Goal: Information Seeking & Learning: Find specific fact

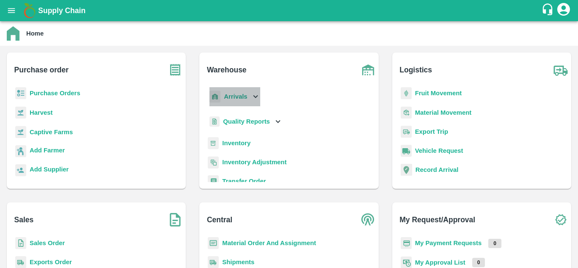
click at [253, 100] on icon at bounding box center [255, 96] width 9 height 9
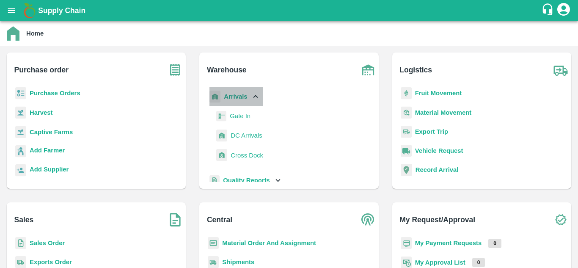
click at [251, 100] on icon at bounding box center [255, 96] width 9 height 9
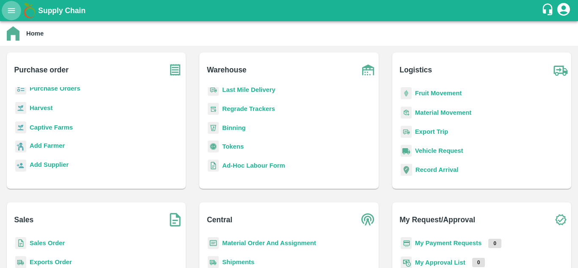
click at [9, 9] on icon "open drawer" at bounding box center [11, 10] width 9 height 9
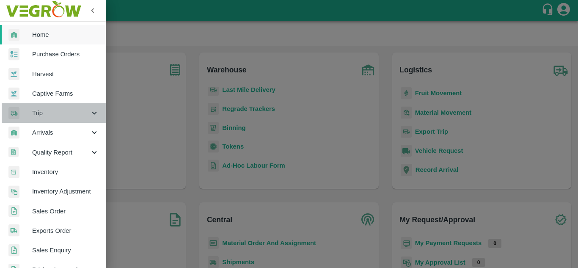
click at [92, 110] on icon at bounding box center [94, 112] width 9 height 9
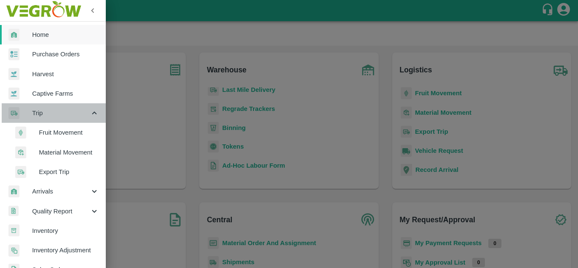
click at [92, 110] on icon at bounding box center [94, 112] width 9 height 9
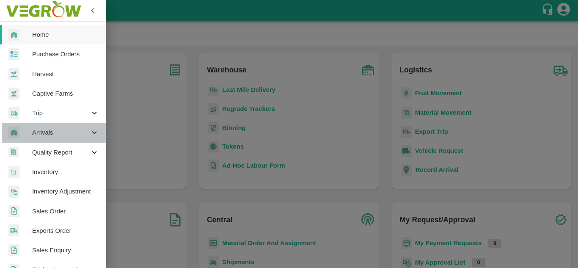
click at [91, 136] on icon at bounding box center [94, 132] width 9 height 9
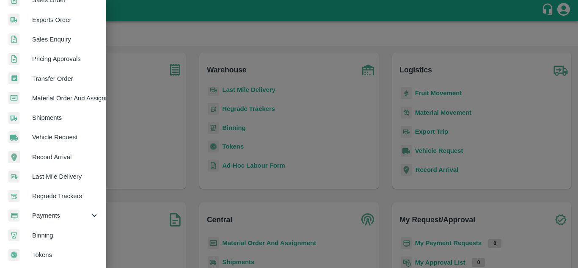
scroll to position [273, 0]
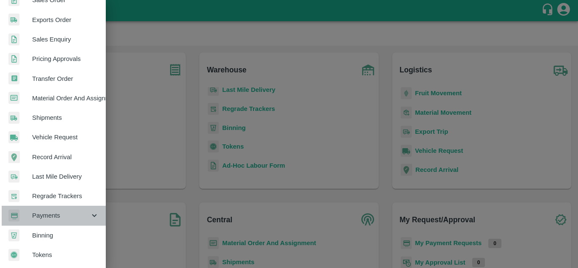
click at [89, 206] on div "Payments" at bounding box center [53, 215] width 106 height 19
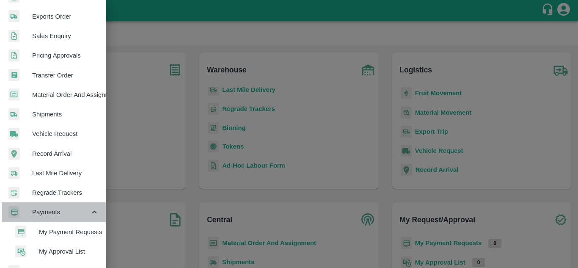
click at [89, 205] on div "Payments" at bounding box center [53, 211] width 106 height 19
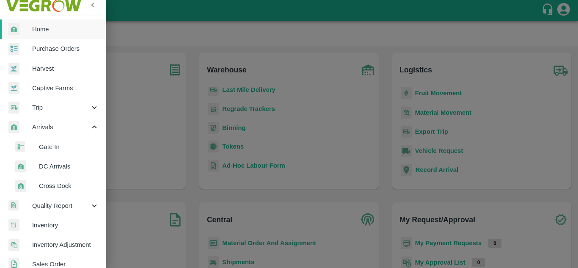
scroll to position [0, 0]
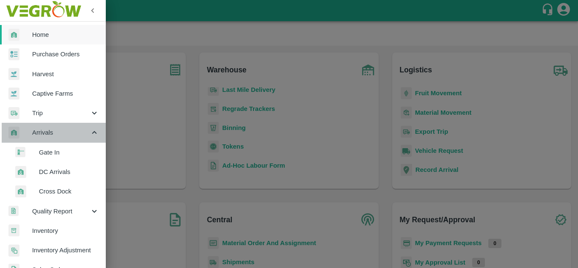
click at [95, 138] on div "Arrivals" at bounding box center [53, 132] width 106 height 19
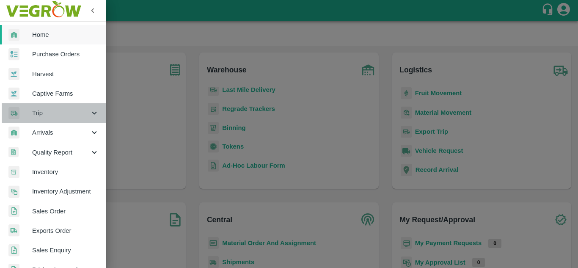
click at [87, 109] on span "Trip" at bounding box center [61, 112] width 58 height 9
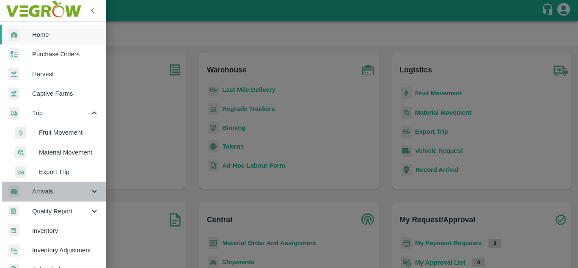
click at [95, 192] on icon at bounding box center [94, 191] width 9 height 9
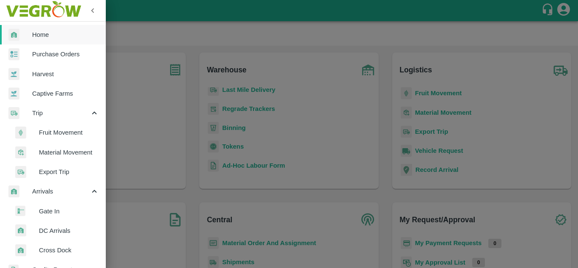
scroll to position [74, 0]
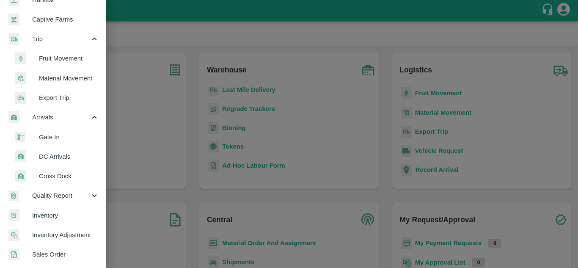
click at [55, 139] on span "Gate In" at bounding box center [69, 137] width 60 height 9
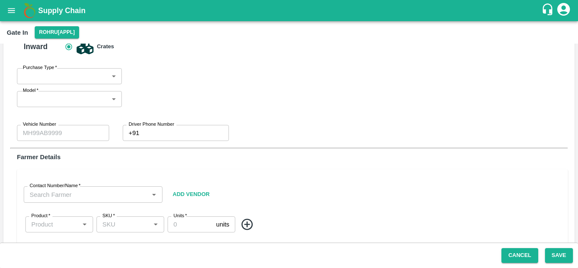
scroll to position [22, 0]
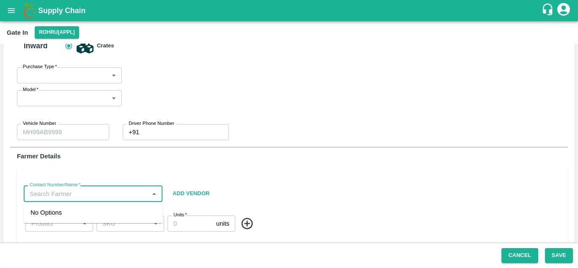
click at [103, 189] on input "Contact Number/Name   *" at bounding box center [86, 193] width 120 height 11
click at [108, 209] on div "vishwa bhushan rawat-8580920126" at bounding box center [85, 212] width 110 height 9
type input "vishwa bhushan rawat-8580920126"
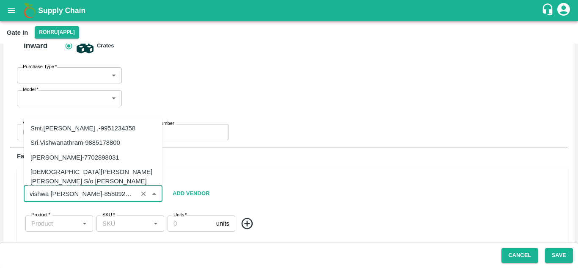
scroll to position [4305, 0]
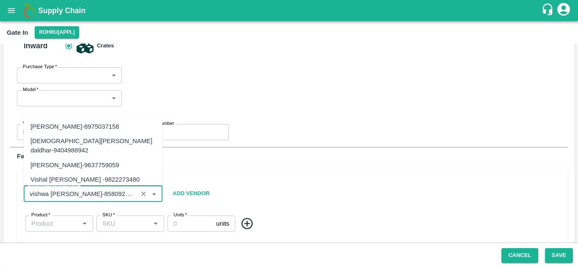
drag, startPoint x: 132, startPoint y: 194, endPoint x: 94, endPoint y: 193, distance: 37.3
click at [94, 193] on input "Contact Number/Name   *" at bounding box center [80, 193] width 109 height 11
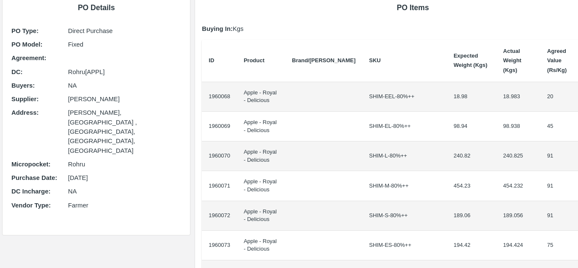
scroll to position [56, 0]
click at [208, 87] on td "1960068" at bounding box center [219, 97] width 35 height 30
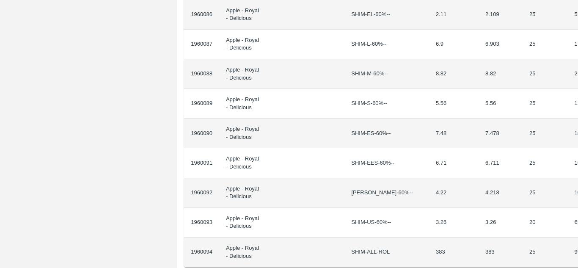
scroll to position [683, 18]
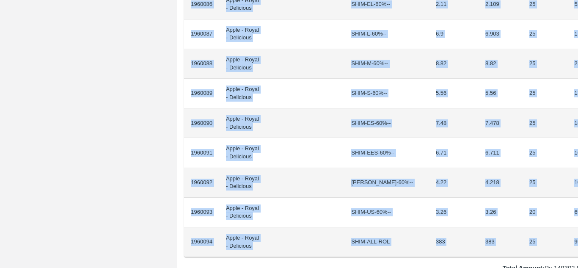
drag, startPoint x: 209, startPoint y: 88, endPoint x: 561, endPoint y: 237, distance: 382.6
copy tbody "1960068 Apple - Royal - Delicious SHIM-EEL-80%++ 18.98 18.983 20 379.66 1960069…"
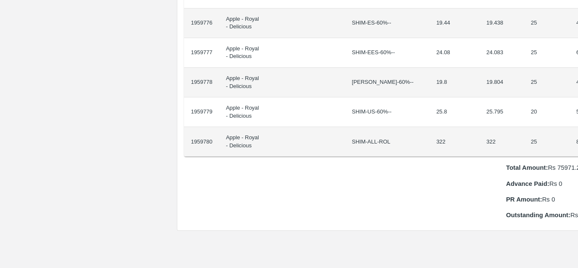
scroll to position [664, 18]
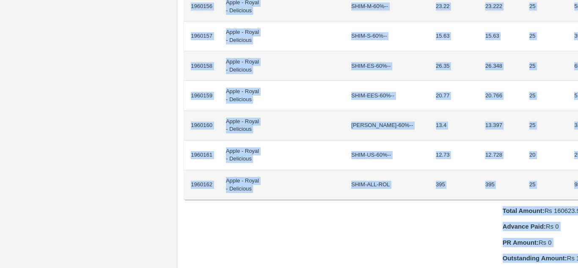
scroll to position [848, 18]
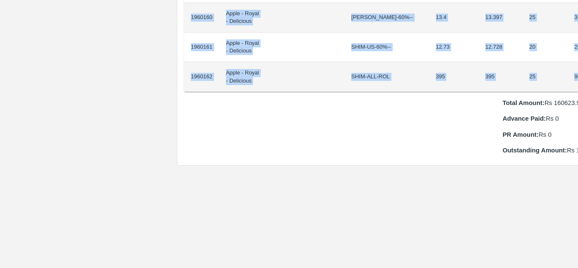
drag, startPoint x: 210, startPoint y: 143, endPoint x: 562, endPoint y: 58, distance: 362.8
copy tbody "1960136 Apple - Royal - Delicious SHIM-EEL-80%++ 6.7 6.698 20 133.96 1960137 Ap…"
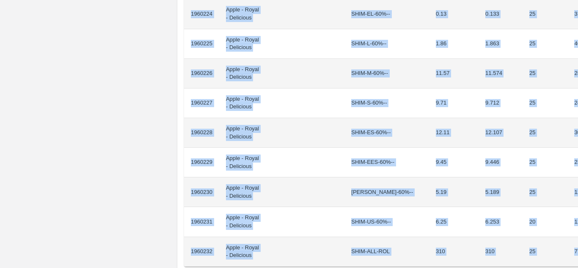
scroll to position [809, 18]
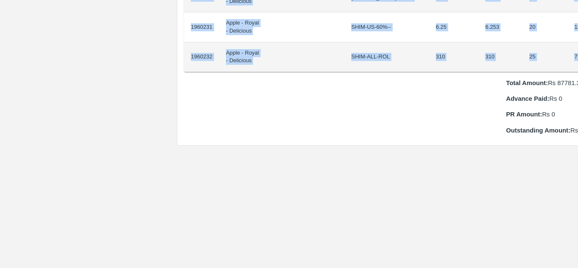
drag, startPoint x: 208, startPoint y: 140, endPoint x: 554, endPoint y: 41, distance: 359.9
copy tbody "1960208 Apple - Royal - Delicious SHIM-EL-80%++ 3.19 3.192 45 143.64 1960209 Ap…"
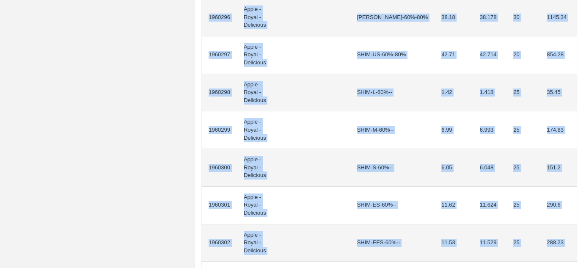
scroll to position [701, 0]
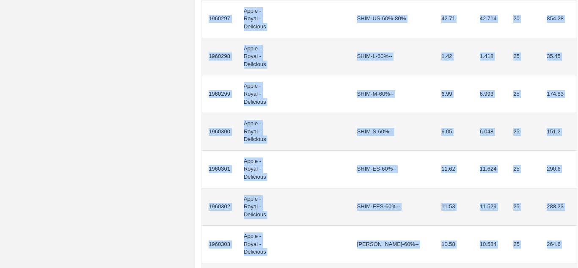
drag, startPoint x: 209, startPoint y: 153, endPoint x: 561, endPoint y: 133, distance: 353.0
copy tbody "1960282 Apple - Royal - Delicious SHIM-EL-80%++ 6.24 6.236 45 280.62 1960283 Ap…"
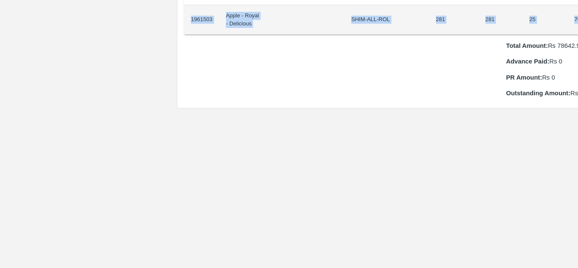
scroll to position [905, 18]
drag, startPoint x: 208, startPoint y: 145, endPoint x: 559, endPoint y: 11, distance: 376.3
copy tbody "1961477 Apple - Royal - Delicious SHIM-EEL-80%++ 5.16 5.156 20 103.12 1961478 A…"
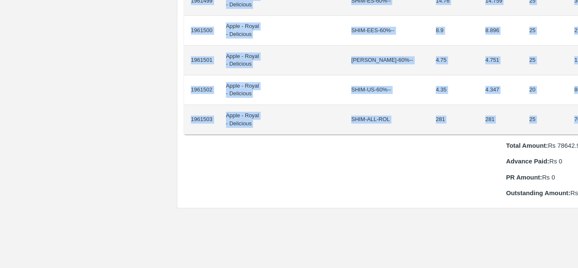
scroll to position [804, 18]
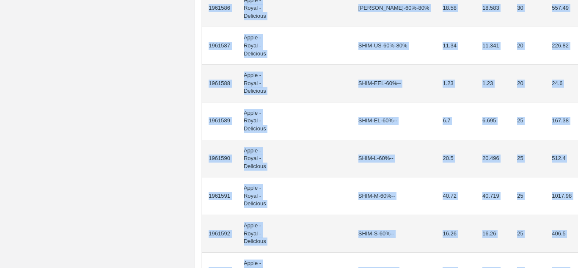
scroll to position [876, 0]
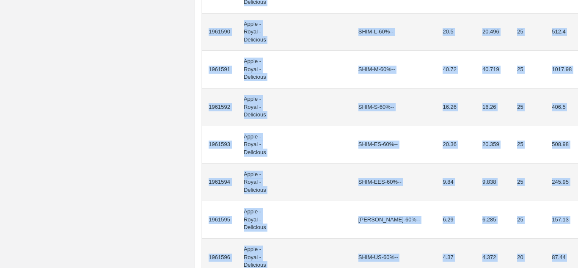
drag, startPoint x: 208, startPoint y: 152, endPoint x: 558, endPoint y: 79, distance: 357.2
copy tbody "1961570 Apple - Royal - Delicious SHIM-EEL-80%++ 15.99 15.988 20 319.76 1961571…"
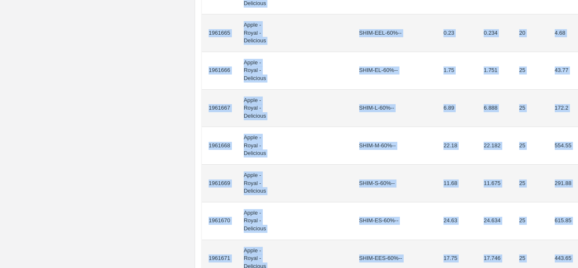
scroll to position [817, 0]
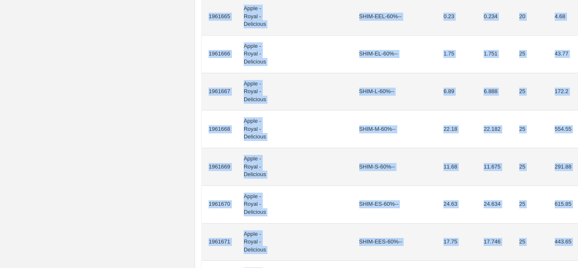
drag, startPoint x: 209, startPoint y: 150, endPoint x: 551, endPoint y: 140, distance: 342.3
copy tbody "1961647 Apple - Royal - Delicious SHIM-EEL-80%++ 1.28 1.285 20 25.7 1961648 App…"
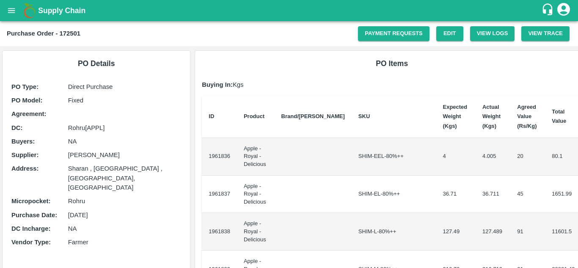
click at [208, 151] on td "1961836" at bounding box center [219, 157] width 35 height 38
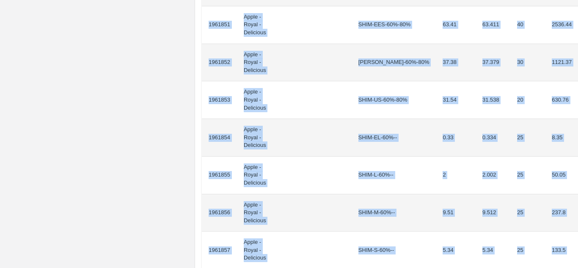
scroll to position [728, 0]
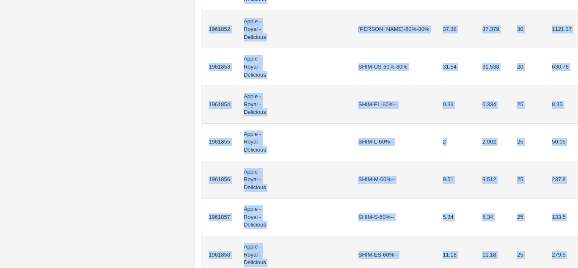
drag, startPoint x: 208, startPoint y: 152, endPoint x: 557, endPoint y: 188, distance: 350.3
copy tbody "1961836 Apple - Royal - Delicious SHIM-EEL-80%++ 4 4.005 20 80.1 1961837 Apple …"
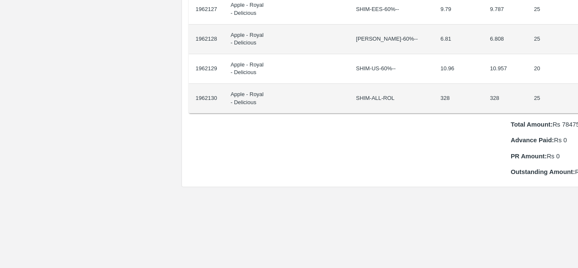
scroll to position [827, 18]
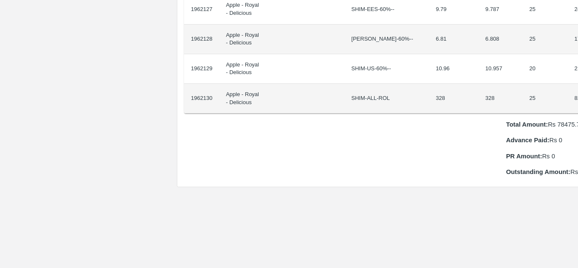
drag, startPoint x: 209, startPoint y: 142, endPoint x: 570, endPoint y: 89, distance: 365.5
copy thead "ID Product Brand/[PERSON_NAME] Expected Weight (Kgs) Actual Weight (Kgs) Agreed…"
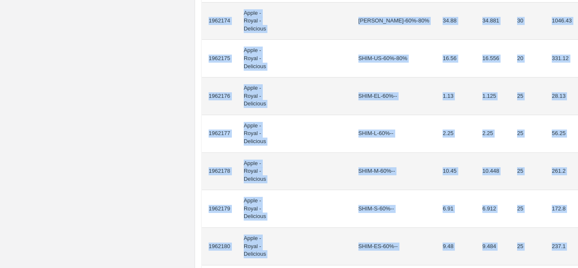
scroll to position [744, 0]
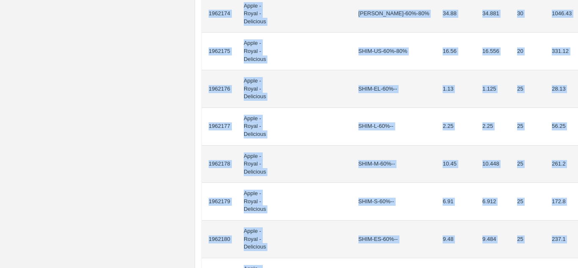
drag, startPoint x: 209, startPoint y: 151, endPoint x: 556, endPoint y: 180, distance: 348.4
copy tbody "1962158 Apple - Royal - Delicious SHIM-EEL-80%++ 0.32 0.322 20 6.44 1962159 App…"
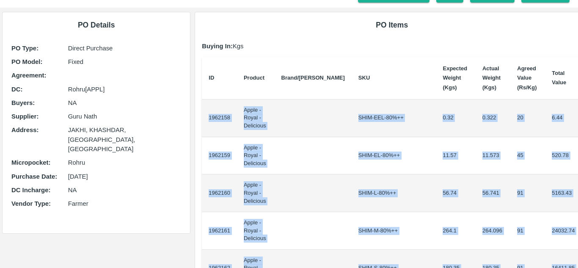
scroll to position [0, 0]
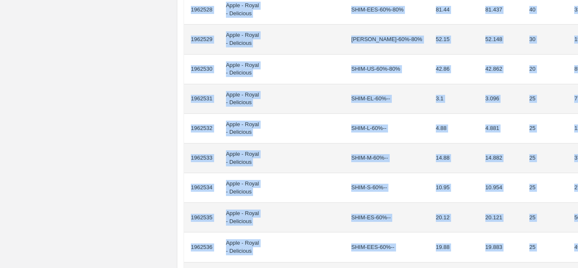
scroll to position [685, 18]
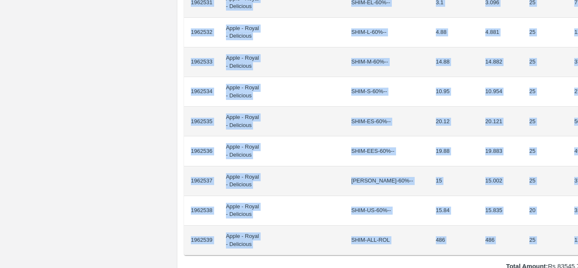
drag, startPoint x: 209, startPoint y: 143, endPoint x: 555, endPoint y: 232, distance: 357.8
copy tbody "1962513 Apple - Royal - Delicious SHIM-EEL-80%++ 2.38 2.381 20 47.62 1962514 Ap…"
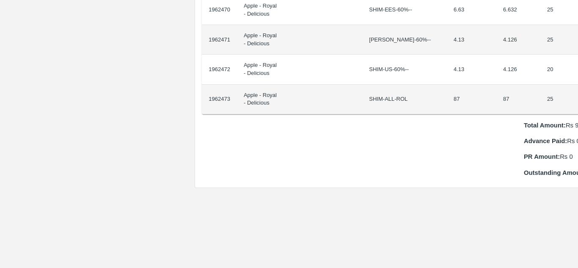
scroll to position [767, 18]
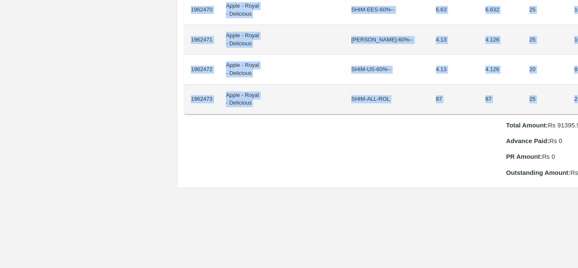
drag, startPoint x: 209, startPoint y: 142, endPoint x: 551, endPoint y: 88, distance: 346.4
copy tbody "1962449 Apple - Royal - Delicious SHIM-EEL-80%++ 0.44 0.443 20 8.86 1962450 App…"
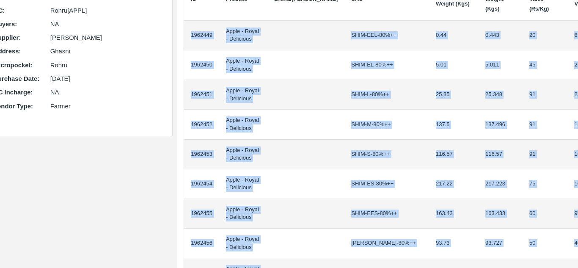
scroll to position [0, 18]
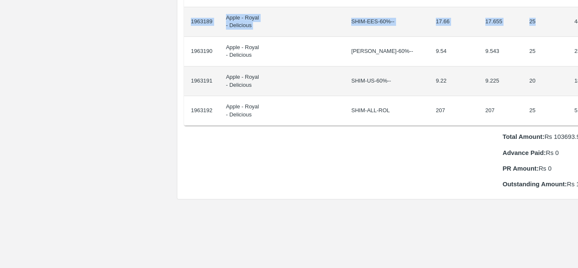
scroll to position [819, 18]
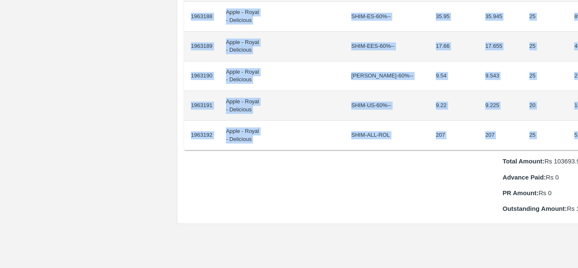
drag, startPoint x: 208, startPoint y: 142, endPoint x: 552, endPoint y: 130, distance: 343.7
copy tbody "1963165 Apple - Royal - Delicious SHIM-EEL-80%++ 3.18 3.18 20 63.6 1963166 Appl…"
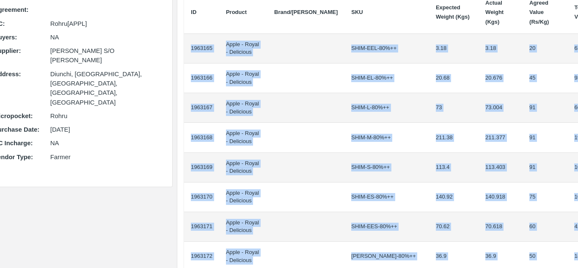
scroll to position [0, 18]
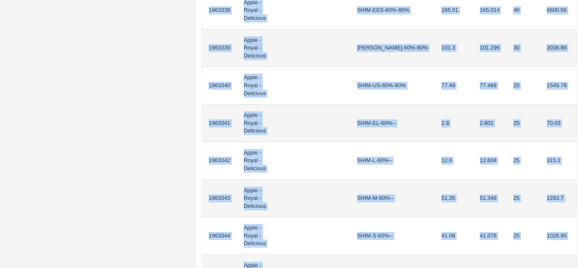
scroll to position [811, 0]
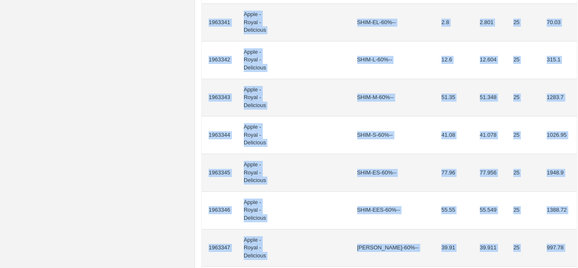
drag, startPoint x: 209, startPoint y: 150, endPoint x: 560, endPoint y: 112, distance: 353.6
copy tbody "1963323 Apple - Royal - Delicious SHIM-EEL-80%++ 6.07 6.067 20 121.34 1963324 A…"
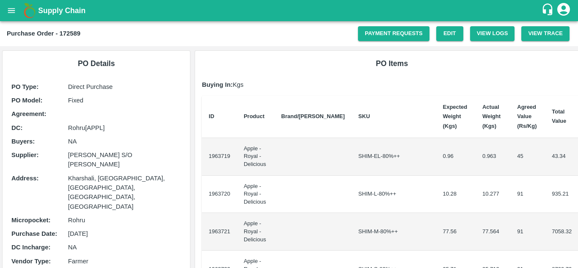
click at [208, 151] on td "1963719" at bounding box center [219, 157] width 35 height 38
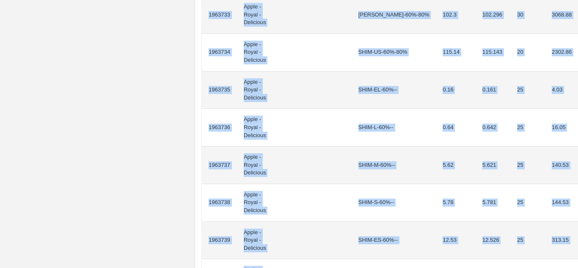
scroll to position [691, 0]
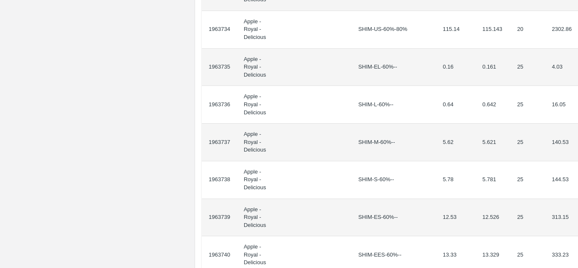
drag, startPoint x: 208, startPoint y: 152, endPoint x: 568, endPoint y: 169, distance: 360.0
copy thead "ID Product Brand/[PERSON_NAME] Expected Weight (Kgs) Actual Weight (Kgs) Agreed…"
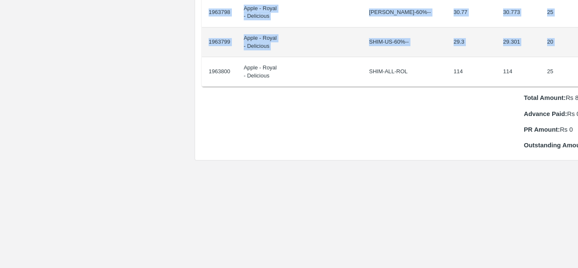
scroll to position [883, 18]
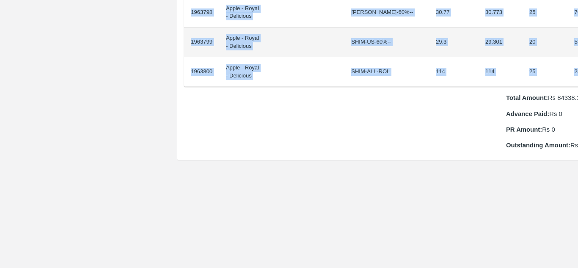
drag, startPoint x: 209, startPoint y: 141, endPoint x: 558, endPoint y: 56, distance: 359.2
copy tbody "1963773 Apple - Royal - Delicious SHIM-EEL-80%++ 0.44 0.442 20 8.84 1963774 App…"
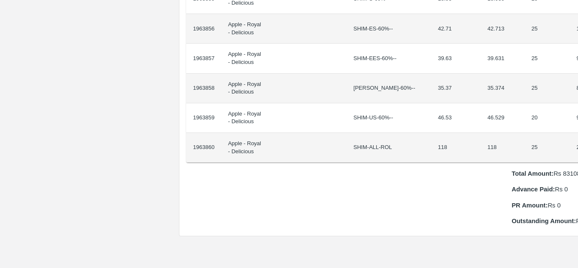
scroll to position [778, 18]
drag, startPoint x: 209, startPoint y: 143, endPoint x: 578, endPoint y: 123, distance: 369.8
click at [578, 123] on div "Supply Chain Purchase Order - 172592 Payment Requests Edit View Logs View Trace…" at bounding box center [289, 134] width 578 height 268
copy thead "ID Product Brand/[PERSON_NAME] Expected Weight (Kgs) Actual Weight (Kgs) Agreed…"
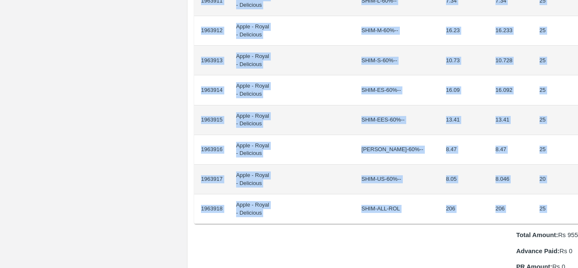
scroll to position [746, 18]
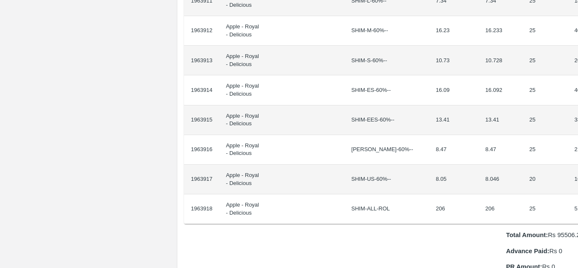
drag, startPoint x: 209, startPoint y: 142, endPoint x: 575, endPoint y: 201, distance: 370.6
copy thead "ID Product Brand/Marka SKU Expected Weight (Kgs) Actual Weight (Kgs) Agreed Val…"
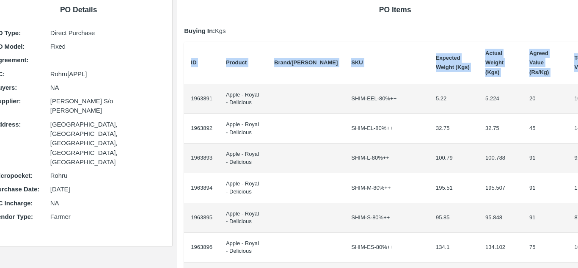
scroll to position [53, 18]
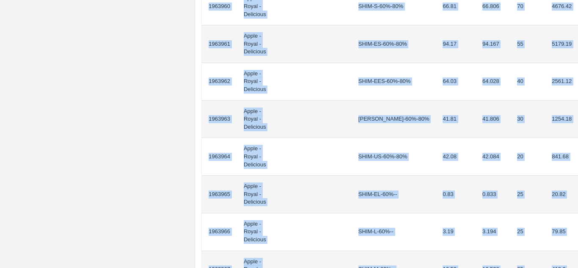
scroll to position [697, 0]
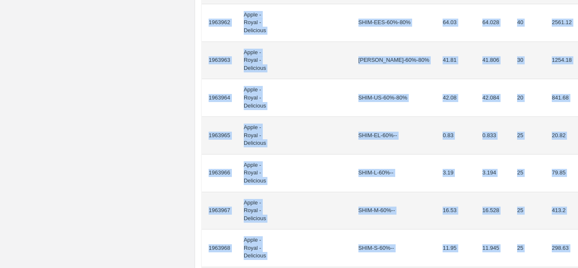
drag, startPoint x: 209, startPoint y: 152, endPoint x: 558, endPoint y: 229, distance: 357.7
copy tbody "1963947 Apple - Royal - Delicious SHIM-EEL-80%++ 1.81 1.807 20 36.14 1963948 Ap…"
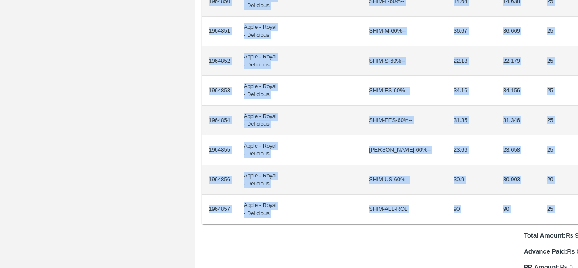
scroll to position [745, 18]
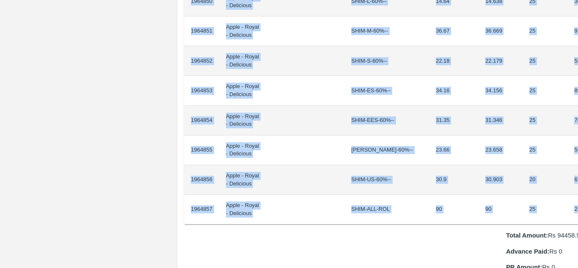
drag, startPoint x: 209, startPoint y: 142, endPoint x: 565, endPoint y: 197, distance: 359.5
copy tbody "1964830 Apple - Royal - Delicious SHIM-EEL-80%++ 1.92 1.923 20 38.46 1964831 Ap…"
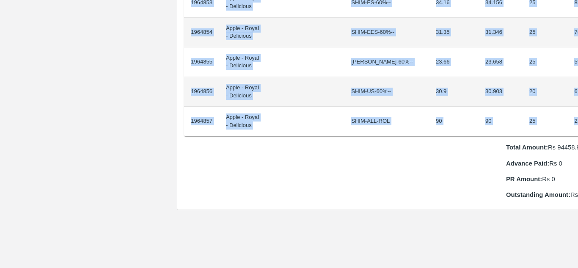
scroll to position [832, 18]
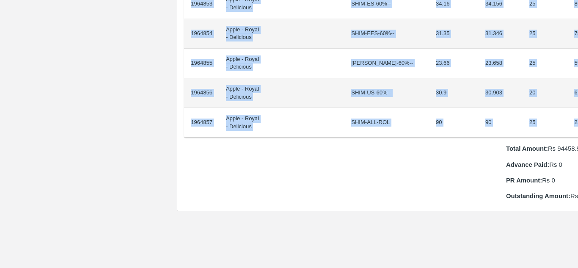
copy tbody "1964830 Apple - Royal - Delicious SHIM-EEL-80%++ 1.92 1.923 20 38.46 1964831 Ap…"
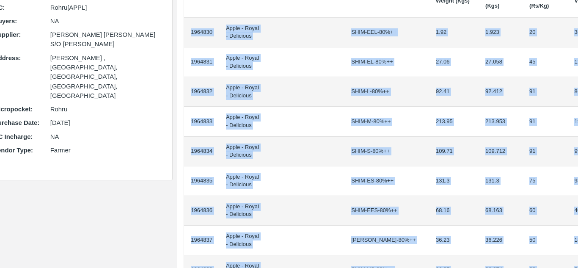
scroll to position [0, 18]
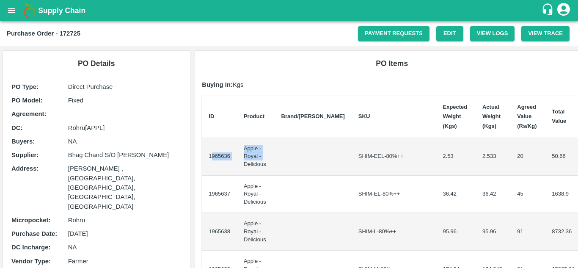
drag, startPoint x: 210, startPoint y: 150, endPoint x: 236, endPoint y: 163, distance: 29.2
click at [236, 163] on tr "1965636 Apple - Royal - Delicious SHIM-EEL-80%++ 2.53 2.533 20 50.66" at bounding box center [392, 157] width 380 height 38
click at [209, 152] on td "1965636" at bounding box center [219, 157] width 35 height 38
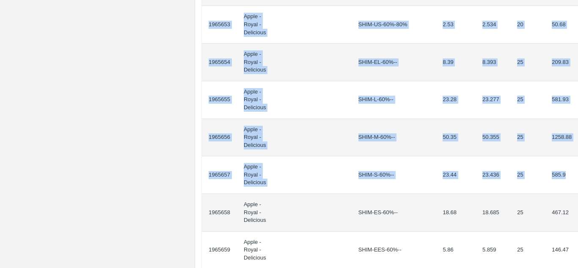
scroll to position [738, 0]
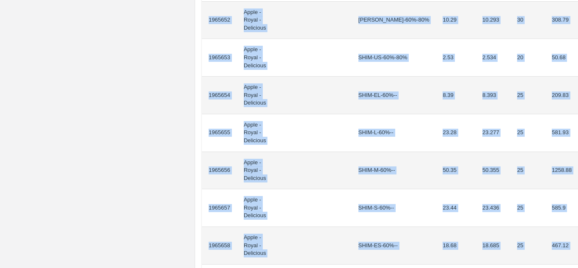
drag, startPoint x: 209, startPoint y: 152, endPoint x: 558, endPoint y: 196, distance: 352.1
copy tbody "1965636 Apple - Royal - Delicious SHIM-EEL-80%++ 2.53 2.533 20 50.66 1965637 Ap…"
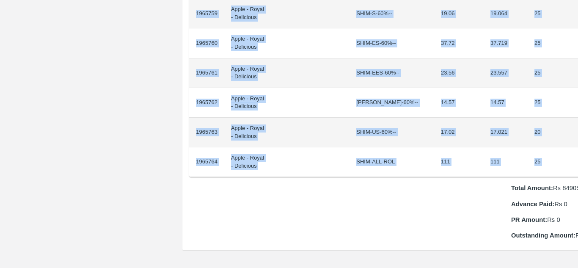
scroll to position [793, 18]
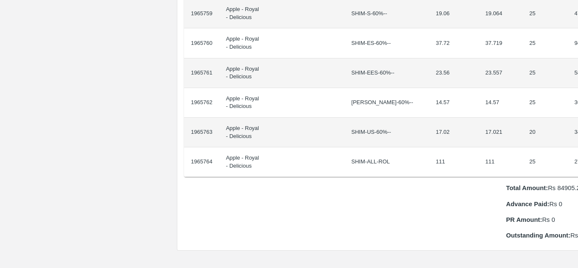
drag, startPoint x: 209, startPoint y: 142, endPoint x: 571, endPoint y: 152, distance: 362.2
copy thead "ID Product Brand/[PERSON_NAME] Expected Weight (Kgs) Actual Weight (Kgs) Agreed…"
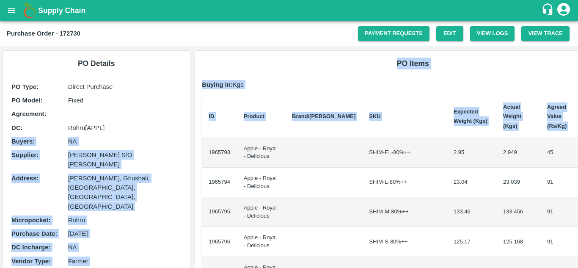
drag, startPoint x: 190, startPoint y: 121, endPoint x: 208, endPoint y: 134, distance: 21.9
click at [208, 139] on td "1965793" at bounding box center [219, 153] width 35 height 30
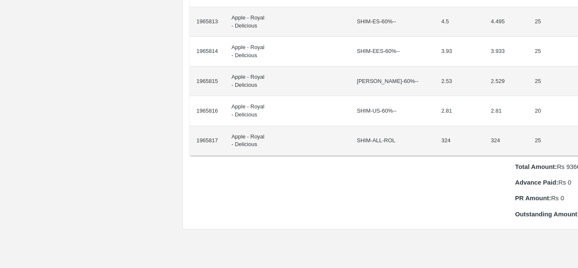
scroll to position [725, 18]
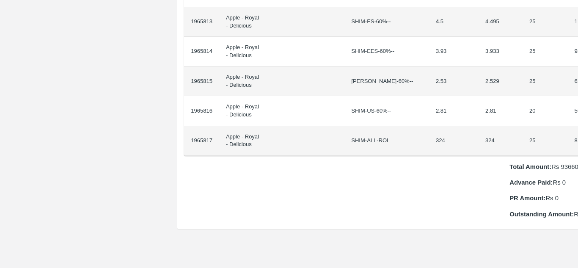
drag, startPoint x: 209, startPoint y: 143, endPoint x: 578, endPoint y: 131, distance: 369.0
click at [578, 131] on div "Supply Chain Purchase Order - 172730 Payment Requests Edit View Logs View Trace…" at bounding box center [289, 134] width 578 height 268
copy thead "ID Product Brand/[PERSON_NAME] Expected Weight (Kgs) Actual Weight (Kgs) Agreed…"
